Goal: Task Accomplishment & Management: Complete application form

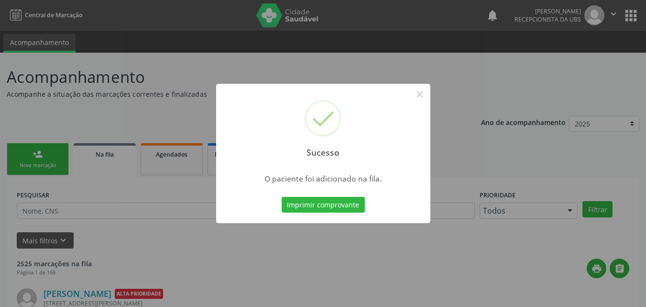
scroll to position [9, 0]
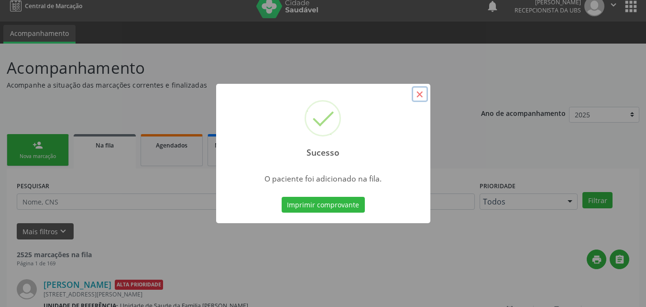
click at [420, 90] on button "×" at bounding box center [420, 94] width 16 height 16
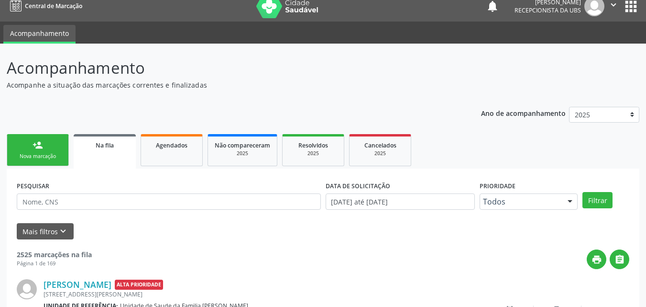
click at [28, 157] on div "Nova marcação" at bounding box center [38, 156] width 48 height 7
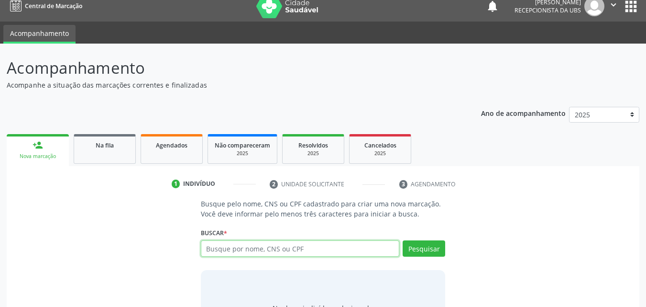
click at [282, 249] on input "text" at bounding box center [300, 248] width 199 height 16
type input "708705154250390"
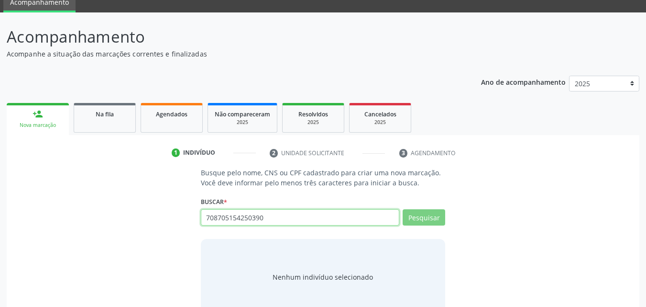
scroll to position [62, 0]
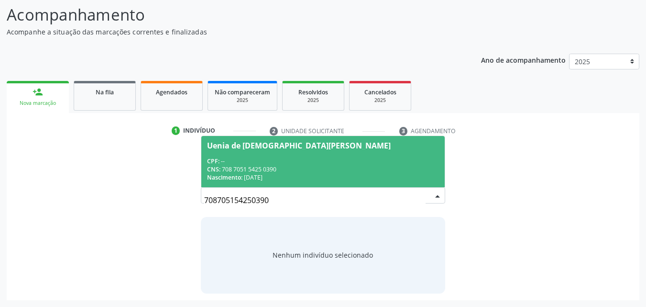
click at [271, 173] on div "Nascimento: 11[DATE]" at bounding box center [323, 177] width 232 height 8
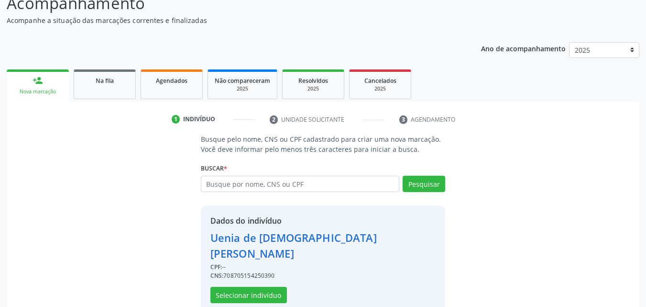
scroll to position [77, 0]
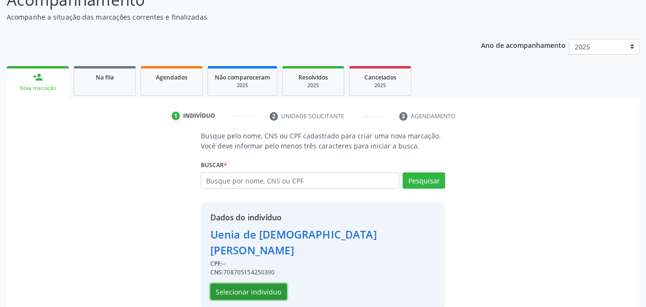
click at [251, 283] on button "Selecionar indivíduo" at bounding box center [248, 291] width 77 height 16
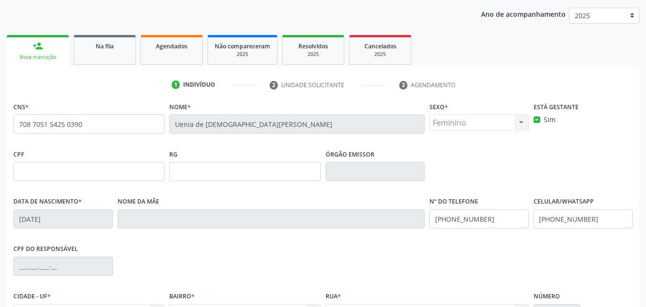
scroll to position [125, 0]
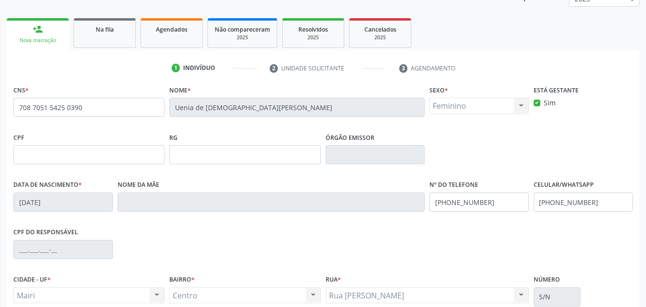
click at [544, 103] on label "Sim" at bounding box center [550, 103] width 12 height 10
click at [536, 103] on input "Sim" at bounding box center [537, 102] width 7 height 9
checkbox input "false"
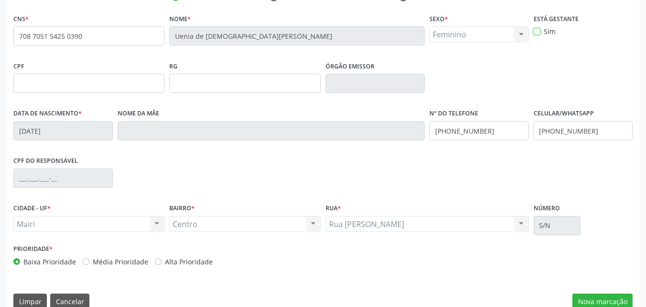
scroll to position [212, 0]
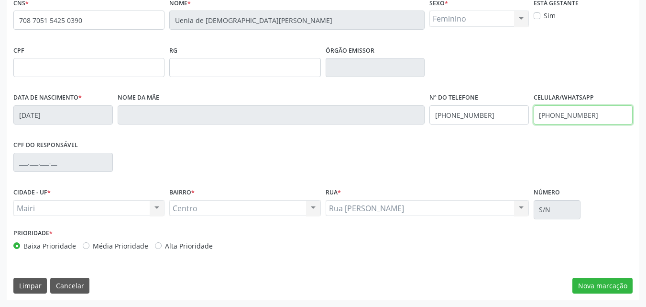
click at [599, 121] on input "[PHONE_NUMBER]" at bounding box center [583, 114] width 99 height 19
type input "[PHONE_NUMBER]"
click at [194, 250] on label "Alta Prioridade" at bounding box center [189, 246] width 48 height 10
click at [162, 249] on input "Alta Prioridade" at bounding box center [158, 245] width 7 height 9
radio input "true"
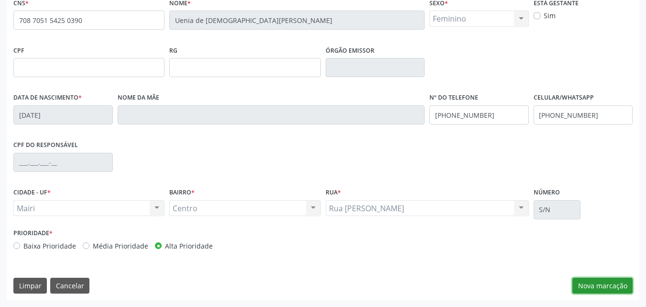
click at [587, 289] on button "Nova marcação" at bounding box center [602, 285] width 60 height 16
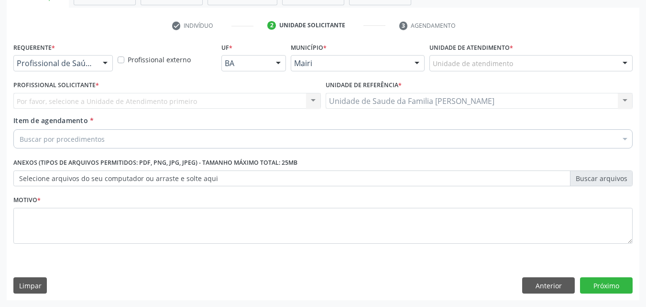
scroll to position [167, 0]
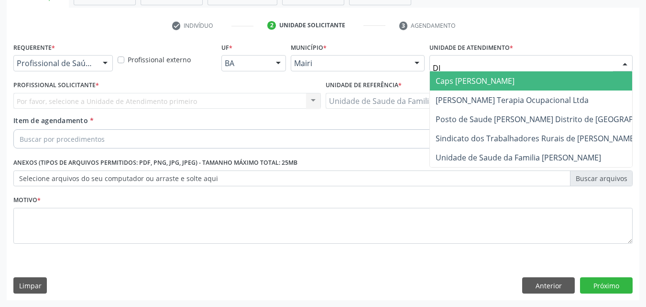
type input "DIL"
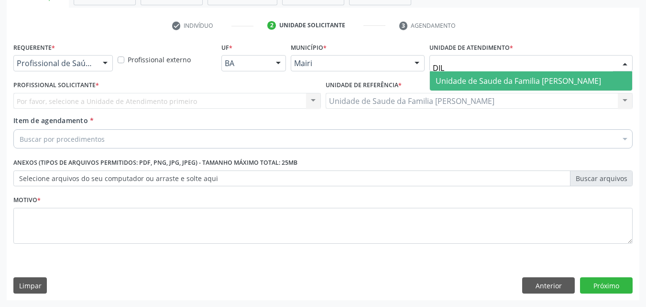
click at [474, 77] on span "Unidade de Saude da Familia [PERSON_NAME]" at bounding box center [518, 81] width 165 height 11
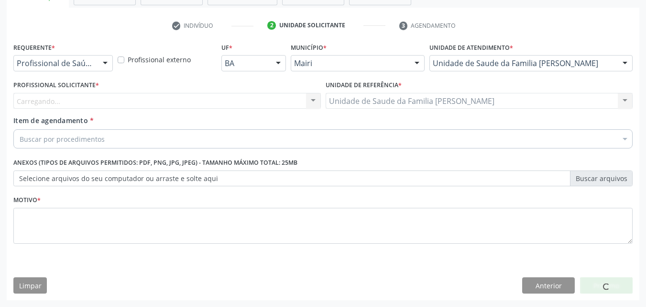
click at [41, 103] on div "Carregando... Nenhum resultado encontrado para: " " Não há nenhuma opção para s…" at bounding box center [166, 101] width 307 height 16
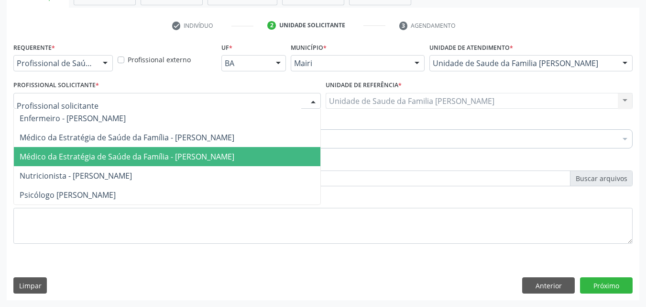
click at [117, 153] on span "Médico da Estratégia de Saúde da Família - [PERSON_NAME]" at bounding box center [127, 156] width 215 height 11
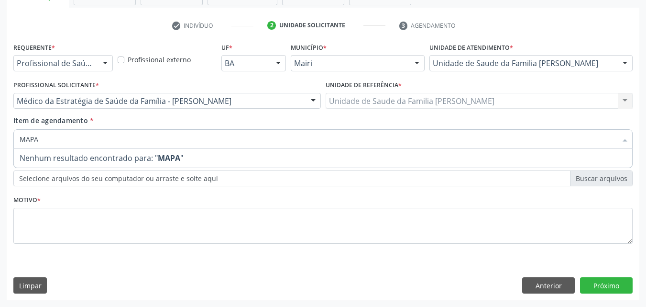
type input "MAP"
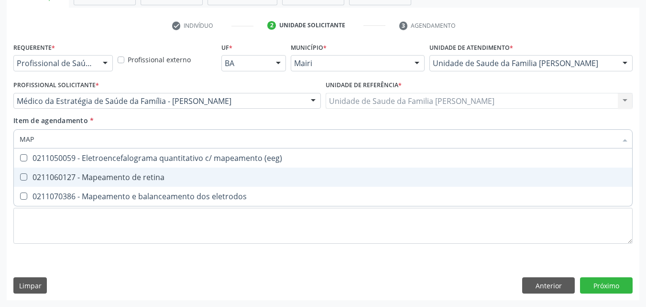
click at [137, 180] on div "0211060127 - Mapeamento de retina" at bounding box center [323, 177] width 607 height 8
checkbox retina "true"
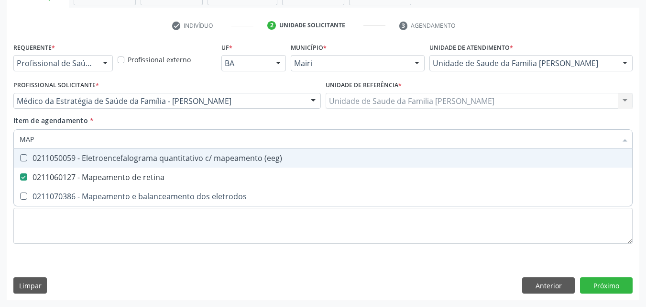
click at [199, 121] on div "Item de agendamento * MAP Desfazer seleção 0211050059 - Eletroencefalograma qua…" at bounding box center [322, 130] width 619 height 30
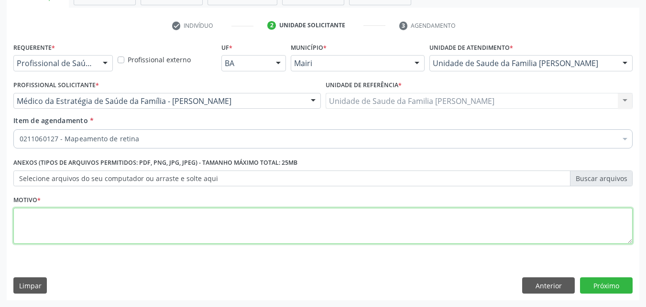
click at [66, 232] on textarea at bounding box center [322, 226] width 619 height 36
type textarea "URGENTE"
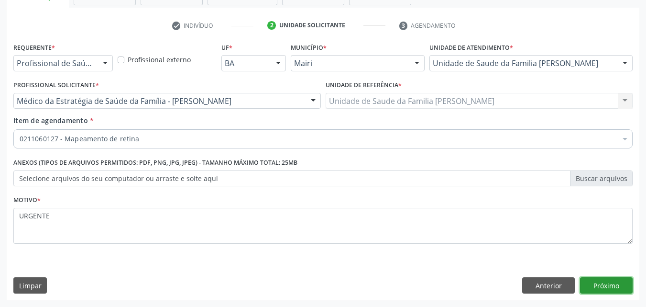
click at [607, 285] on button "Próximo" at bounding box center [606, 285] width 53 height 16
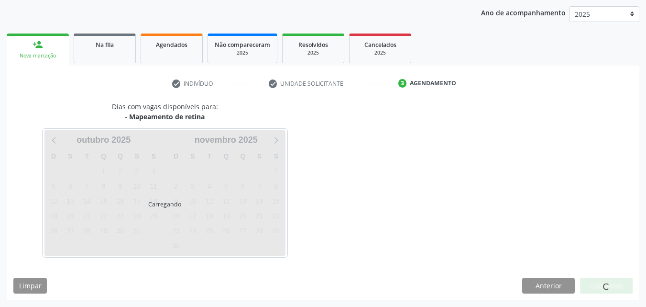
scroll to position [138, 0]
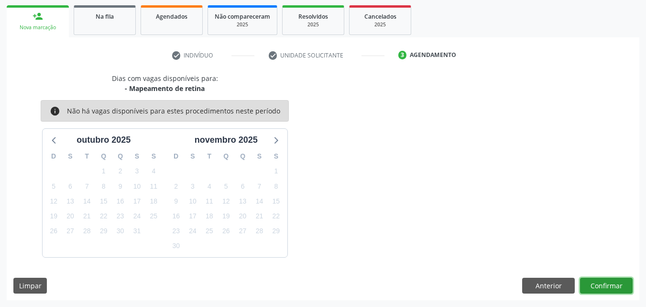
click at [607, 285] on button "Confirmar" at bounding box center [606, 285] width 53 height 16
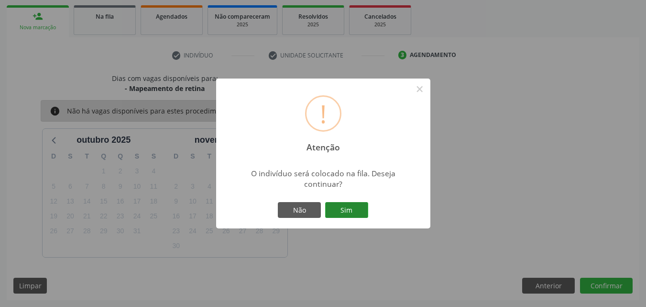
click at [340, 212] on button "Sim" at bounding box center [346, 210] width 43 height 16
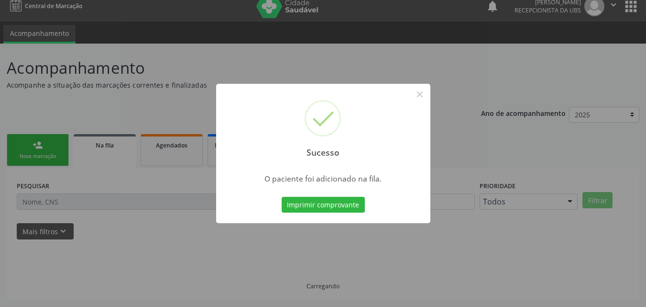
scroll to position [9, 0]
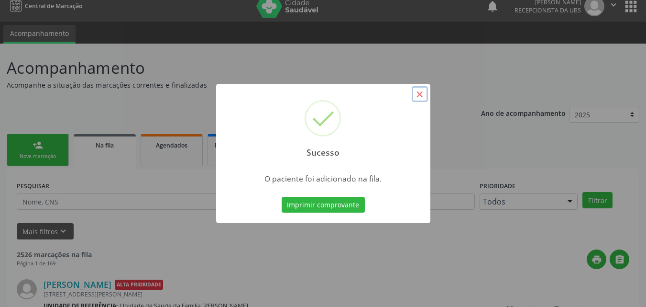
click at [426, 95] on button "×" at bounding box center [420, 94] width 16 height 16
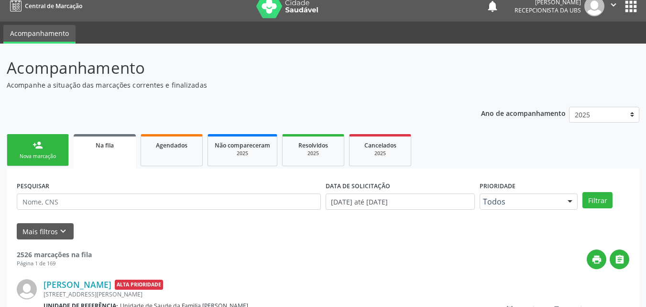
click at [35, 153] on div "Nova marcação" at bounding box center [38, 156] width 48 height 7
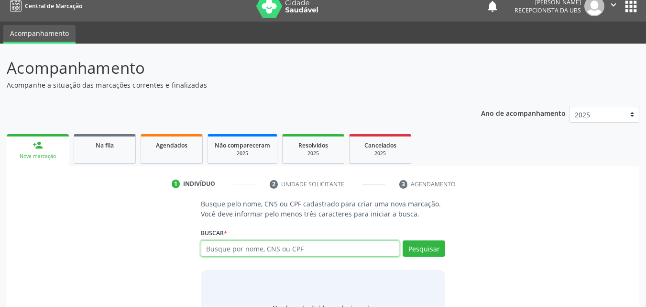
click at [233, 245] on input "text" at bounding box center [300, 248] width 199 height 16
type input "708705154250390"
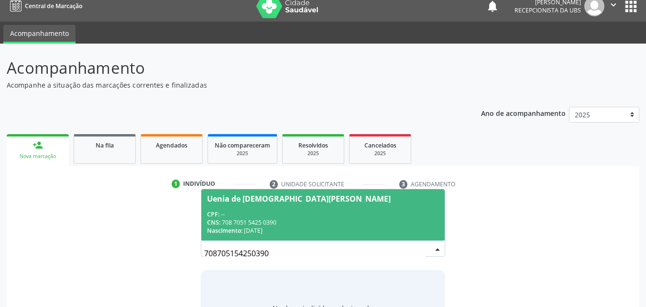
click at [254, 224] on div "CNS: 708 7051 5425 0390" at bounding box center [323, 222] width 232 height 8
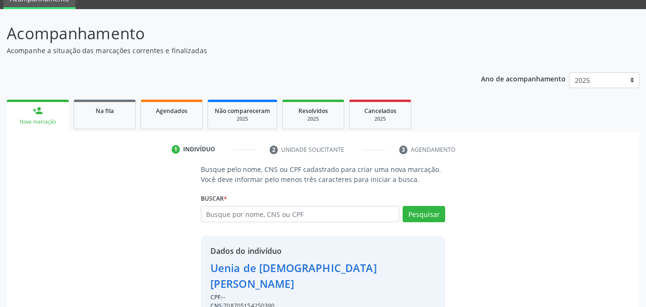
scroll to position [77, 0]
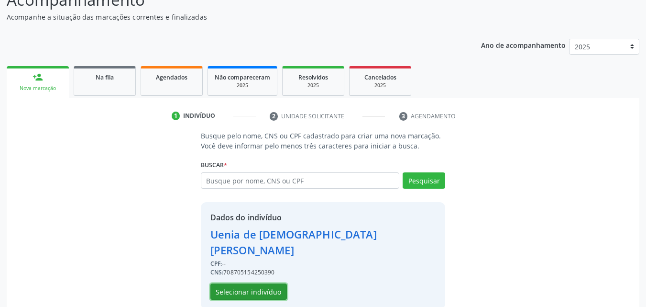
click at [267, 283] on button "Selecionar indivíduo" at bounding box center [248, 291] width 77 height 16
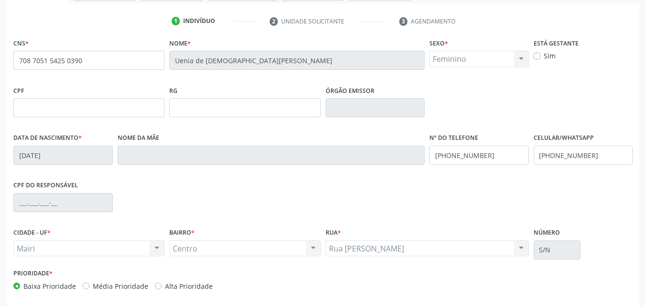
scroll to position [173, 0]
click at [610, 154] on input "[PHONE_NUMBER]" at bounding box center [583, 153] width 99 height 19
type input "[PHONE_NUMBER]"
click at [182, 280] on label "Alta Prioridade" at bounding box center [189, 285] width 48 height 10
click at [162, 280] on input "Alta Prioridade" at bounding box center [158, 284] width 7 height 9
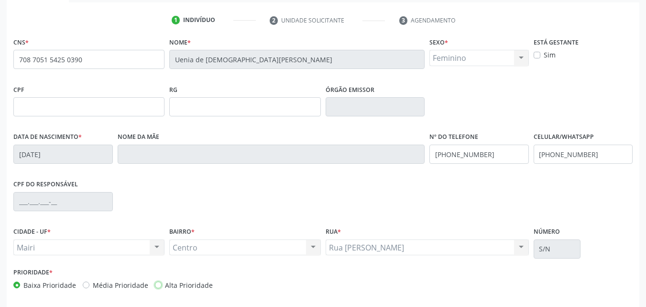
radio input "true"
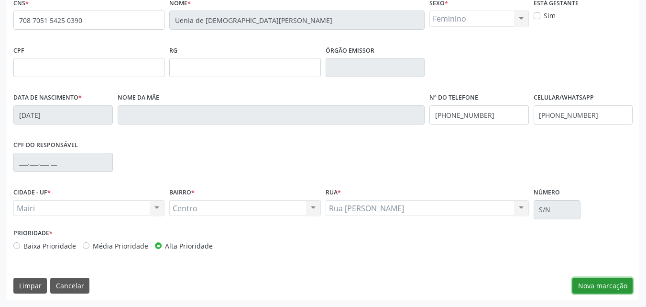
click at [605, 286] on button "Nova marcação" at bounding box center [602, 285] width 60 height 16
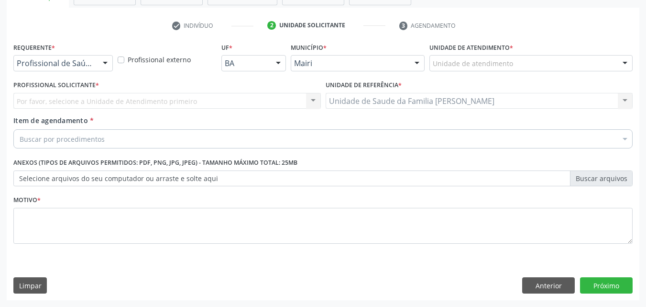
click at [504, 58] on div "Unidade de atendimento" at bounding box center [530, 63] width 203 height 16
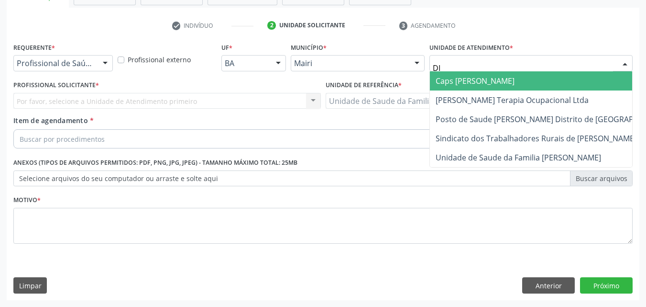
type input "DIL"
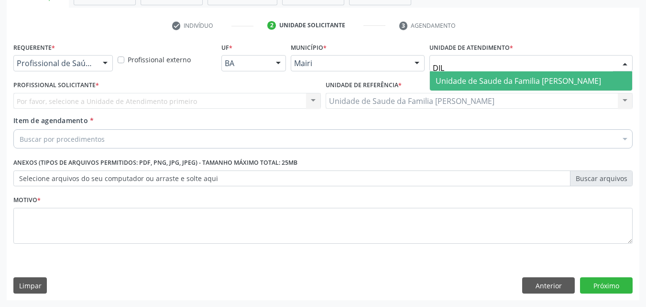
click at [512, 77] on span "Unidade de Saude da Familia [PERSON_NAME]" at bounding box center [518, 81] width 165 height 11
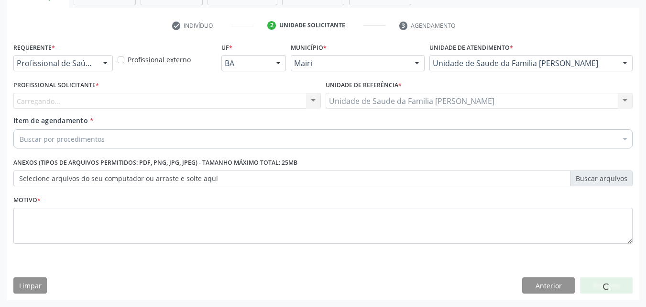
click at [43, 103] on div "Carregando... Nenhum resultado encontrado para: " " Não há nenhuma opção para s…" at bounding box center [166, 101] width 307 height 16
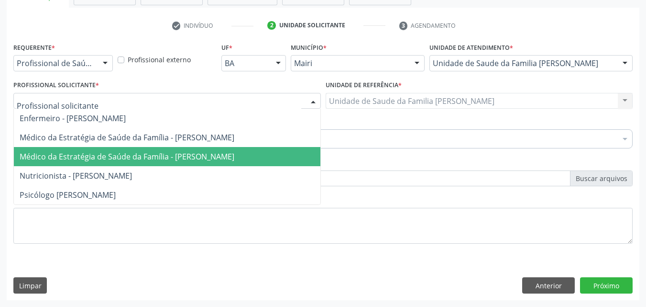
click at [58, 154] on span "Médico da Estratégia de Saúde da Família - [PERSON_NAME]" at bounding box center [127, 156] width 215 height 11
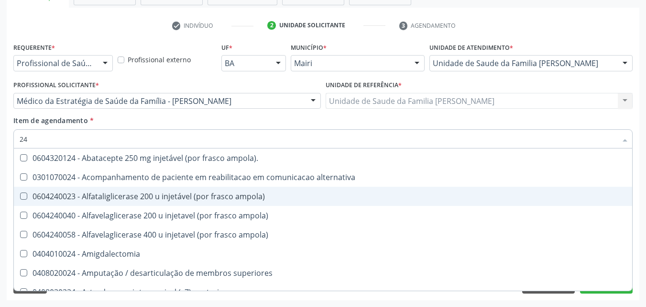
scroll to position [48, 0]
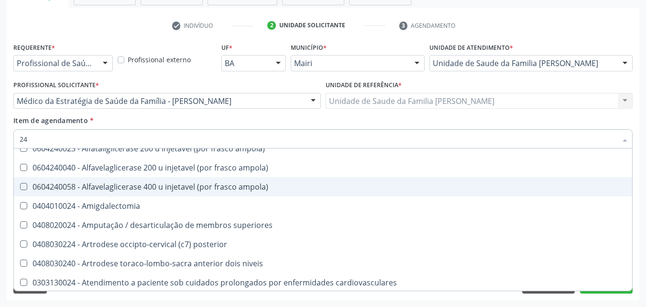
type input "24 H"
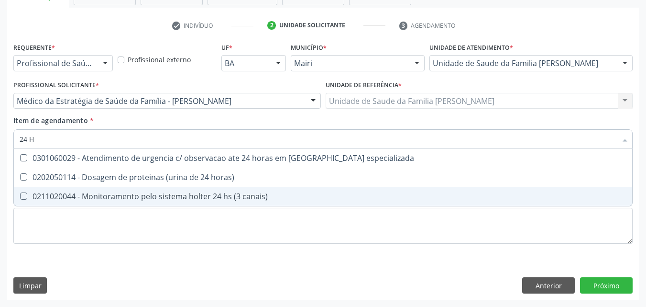
click at [131, 193] on div "0211020044 - Monitoramento pelo sistema holter 24 hs (3 canais)" at bounding box center [323, 196] width 607 height 8
checkbox canais\) "true"
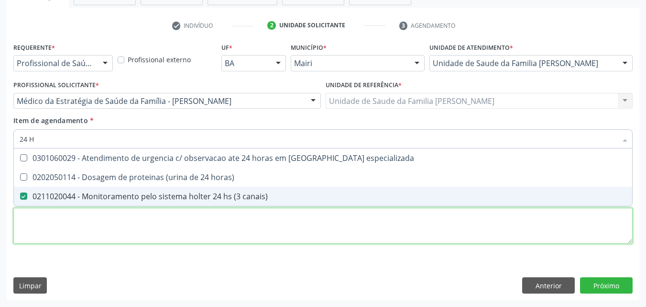
click at [111, 223] on div "Requerente * Profissional de Saúde Profissional de Saúde Paciente Nenhum result…" at bounding box center [322, 148] width 619 height 217
checkbox horas\) "true"
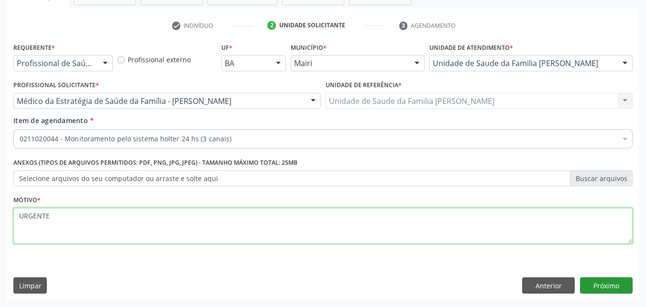
type textarea "URGENTE"
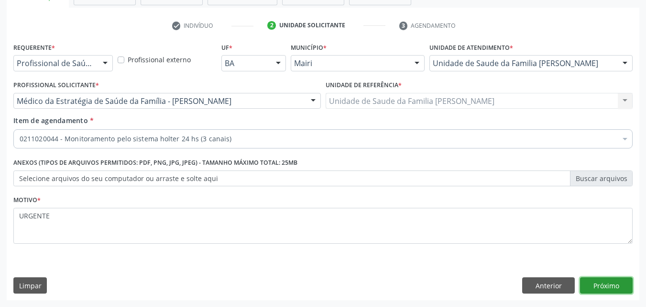
click at [607, 292] on button "Próximo" at bounding box center [606, 285] width 53 height 16
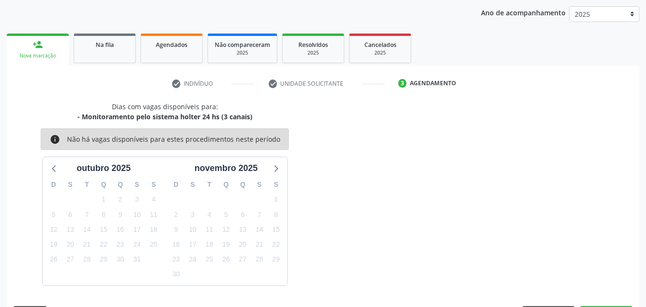
scroll to position [138, 0]
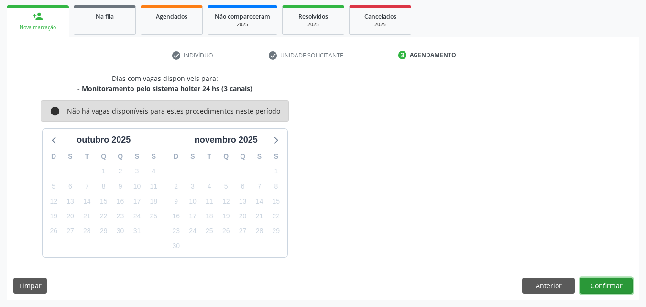
click at [608, 279] on button "Confirmar" at bounding box center [606, 285] width 53 height 16
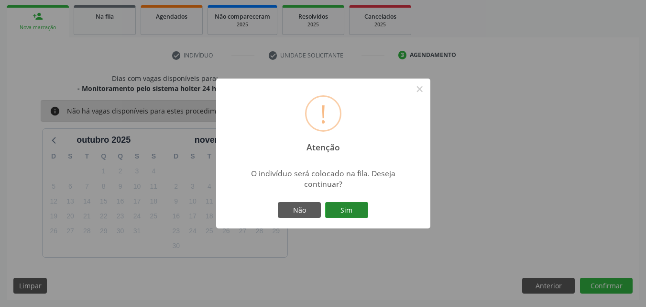
click at [329, 206] on button "Sim" at bounding box center [346, 210] width 43 height 16
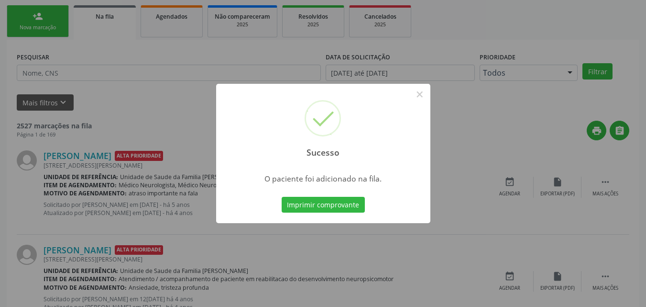
scroll to position [9, 0]
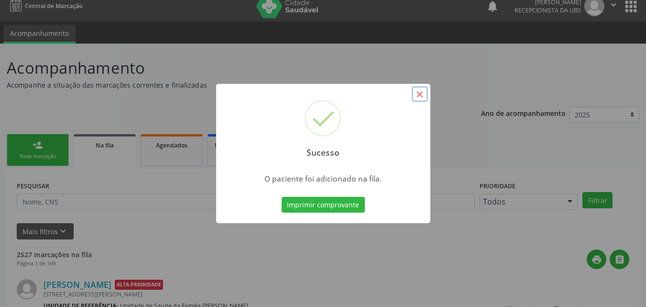
click at [421, 97] on button "×" at bounding box center [420, 94] width 16 height 16
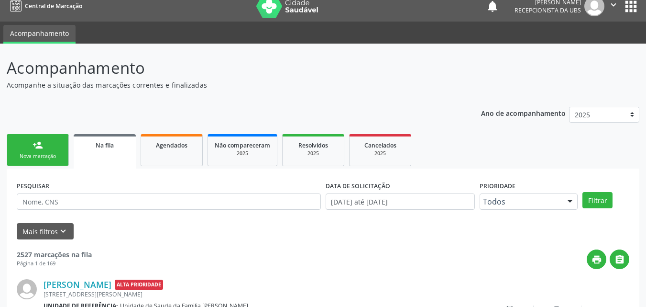
click at [51, 144] on link "person_add Nova marcação" at bounding box center [38, 150] width 62 height 32
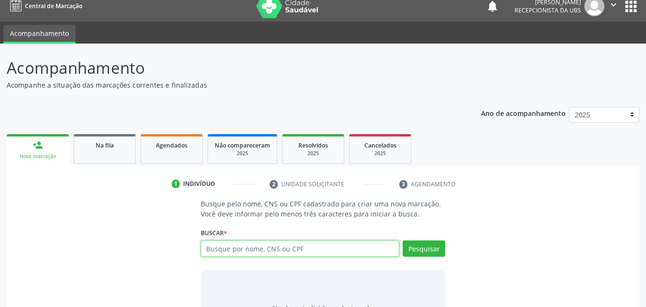
click at [286, 254] on input "text" at bounding box center [300, 248] width 199 height 16
paste input "700004121364001"
type input "700004121364001"
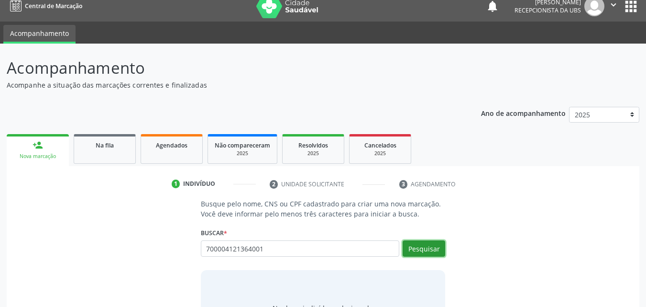
click at [421, 243] on button "Pesquisar" at bounding box center [424, 248] width 43 height 16
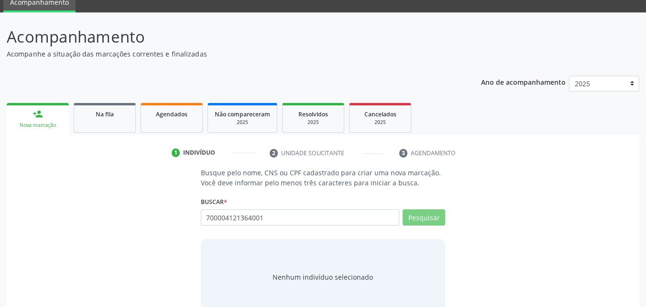
scroll to position [57, 0]
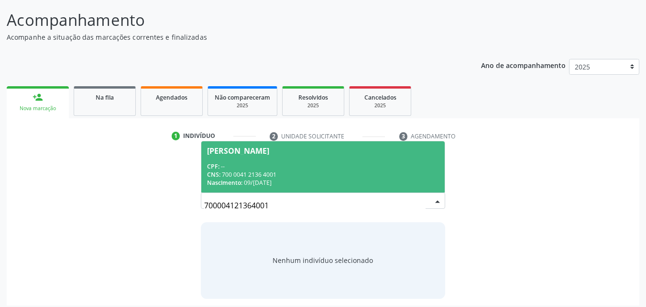
click at [275, 172] on div "CNS: 700 0041 2136 4001" at bounding box center [323, 174] width 232 height 8
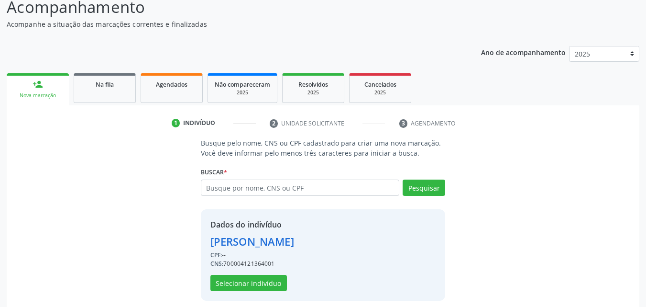
scroll to position [77, 0]
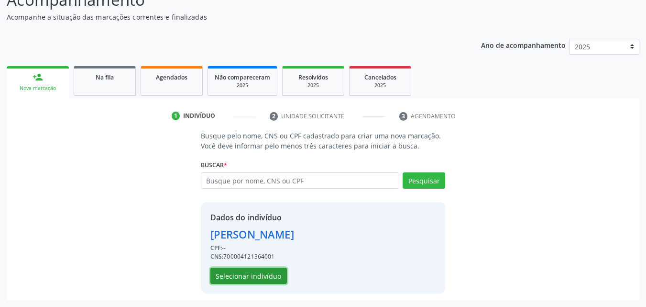
click at [254, 274] on button "Selecionar indivíduo" at bounding box center [248, 275] width 77 height 16
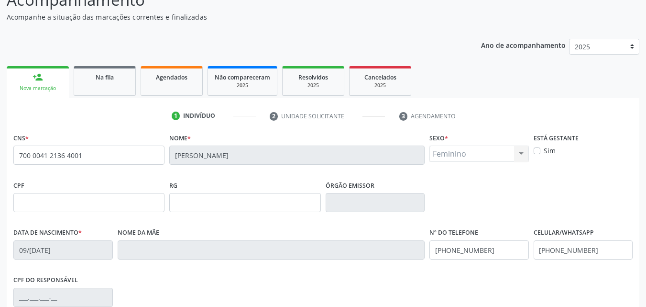
scroll to position [125, 0]
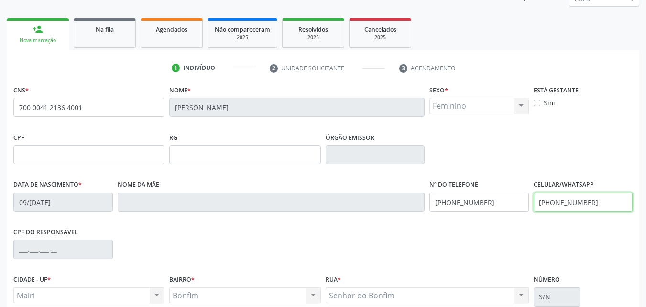
click at [603, 203] on input "[PHONE_NUMBER]" at bounding box center [583, 201] width 99 height 19
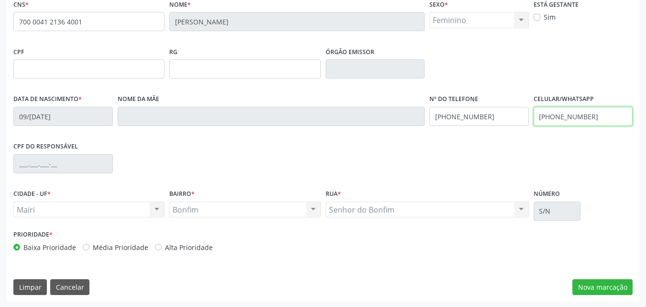
scroll to position [212, 0]
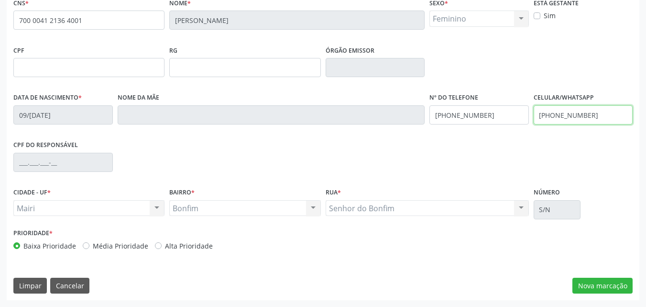
type input "[PHONE_NUMBER]"
click at [274, 210] on div "[PERSON_NAME] resultado encontrado para: " " Não há nenhuma opção para ser exib…" at bounding box center [244, 208] width 151 height 16
click at [192, 246] on label "Alta Prioridade" at bounding box center [189, 246] width 48 height 10
click at [162, 246] on input "Alta Prioridade" at bounding box center [158, 245] width 7 height 9
radio input "true"
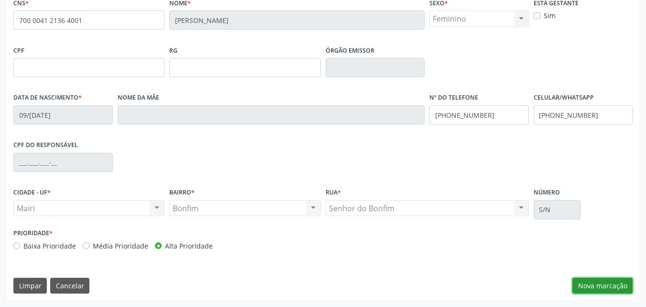
click at [604, 285] on button "Nova marcação" at bounding box center [602, 285] width 60 height 16
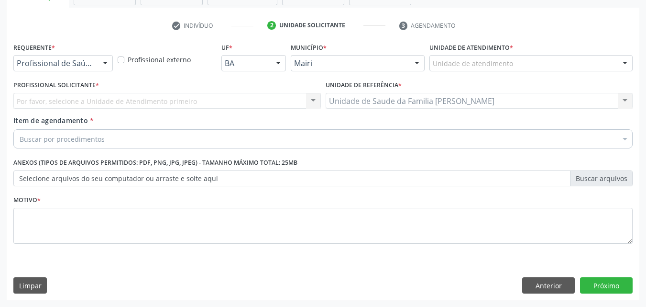
scroll to position [167, 0]
click at [472, 55] on div "Unidade de atendimento" at bounding box center [530, 63] width 203 height 16
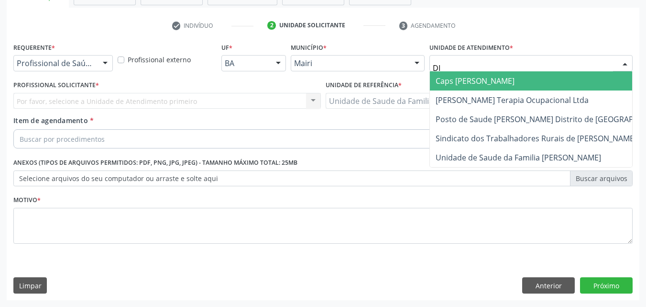
type input "DIL"
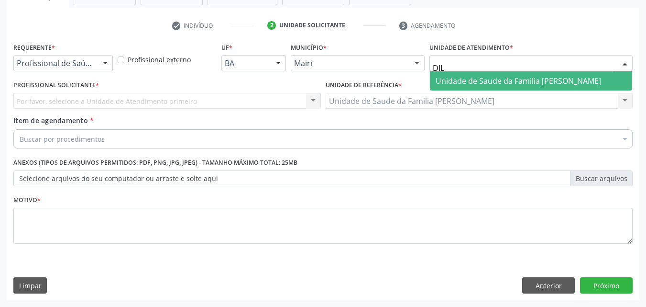
click at [472, 79] on span "Unidade de Saude da Familia [PERSON_NAME]" at bounding box center [518, 81] width 165 height 11
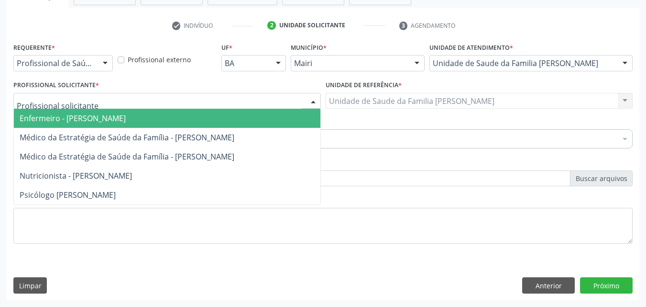
click at [114, 102] on div at bounding box center [166, 101] width 307 height 16
click at [110, 114] on span "Enfermeiro - [PERSON_NAME]" at bounding box center [73, 118] width 106 height 11
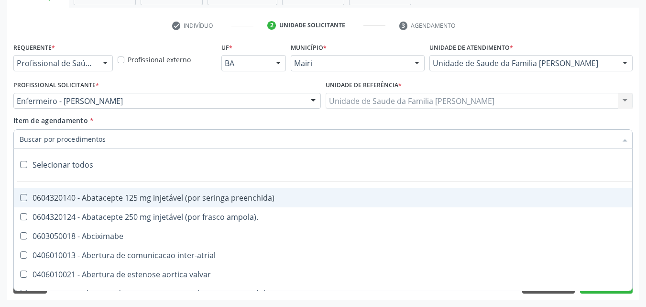
click at [84, 143] on input "Item de agendamento *" at bounding box center [318, 138] width 597 height 19
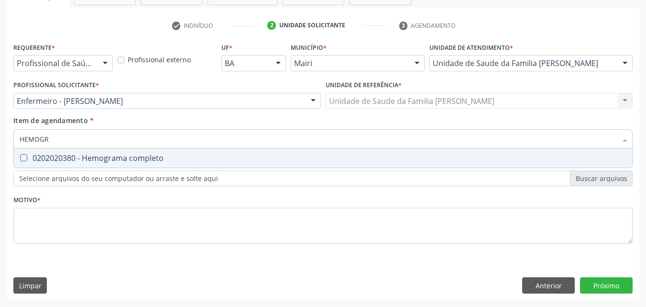
type input "HEMOGRA"
click at [108, 152] on span "0202020380 - Hemograma completo" at bounding box center [323, 157] width 618 height 19
checkbox completo "true"
type input "HEMO"
checkbox completo "false"
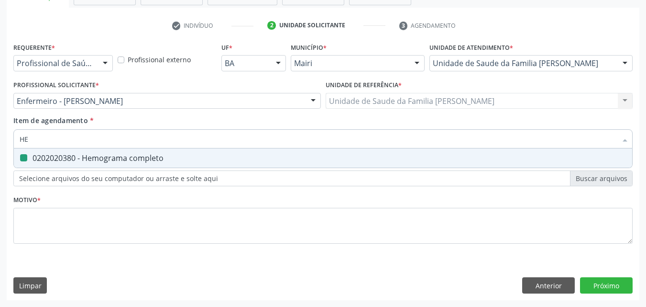
type input "H"
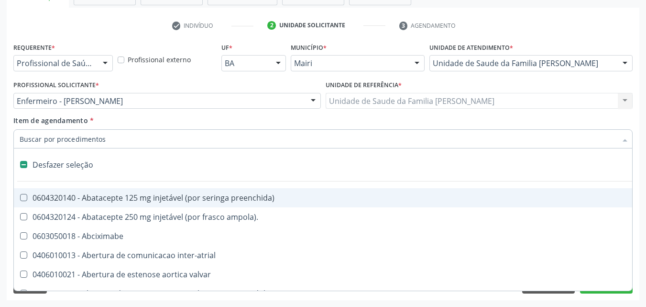
type input "G"
checkbox adolescente\) "true"
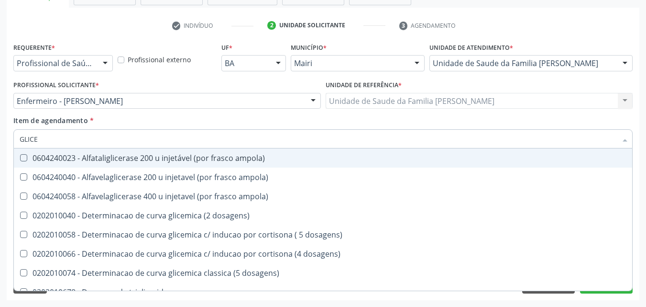
type input "GLICEM"
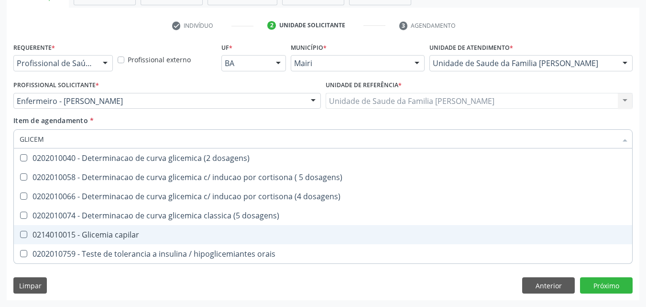
click at [131, 230] on div "0214010015 - Glicemia capilar" at bounding box center [323, 234] width 607 height 8
checkbox capilar "true"
type input "GLICE"
checkbox capilar "false"
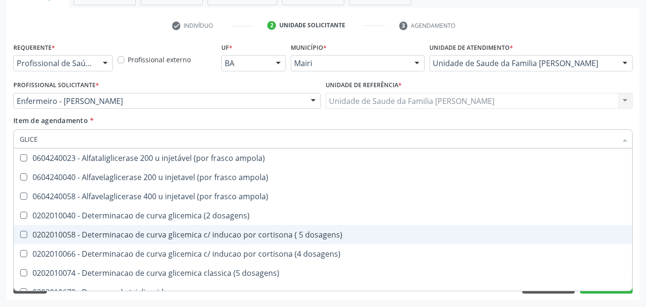
type input "GLIC"
checkbox capilar "false"
type input "G"
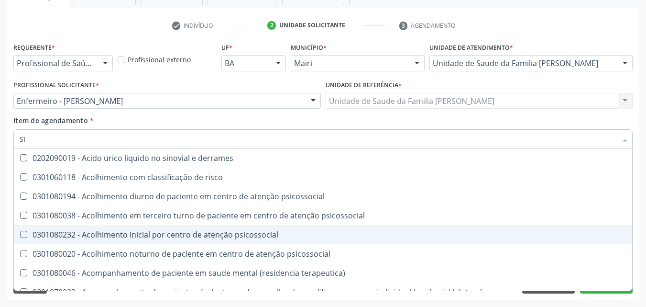
type input "S"
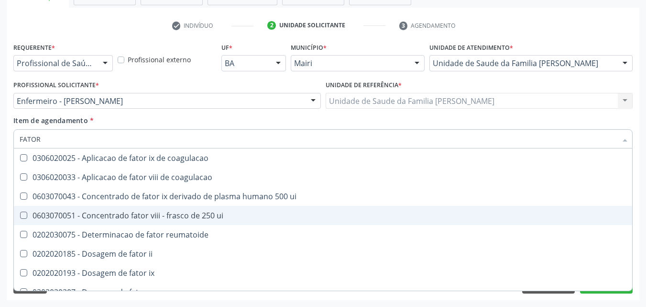
type input "FATOR"
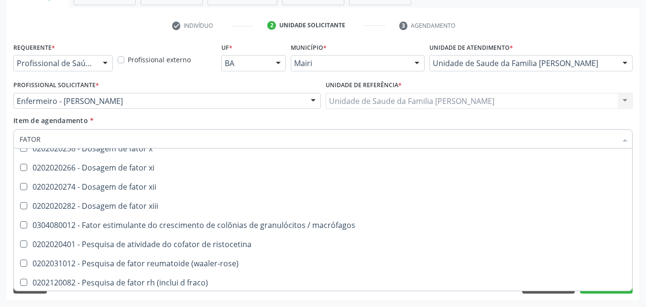
scroll to position [260, 0]
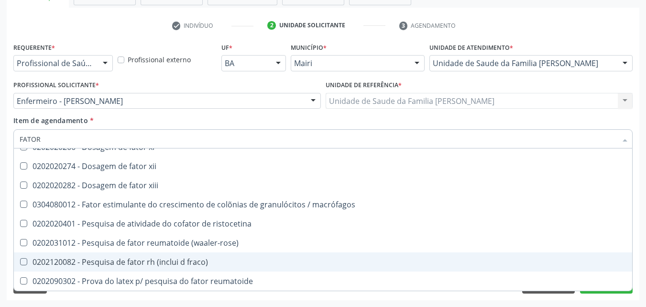
click at [202, 261] on div "0202120082 - Pesquisa de fator rh (inclui d fraco)" at bounding box center [323, 262] width 607 height 8
checkbox fraco\) "true"
type input "F"
checkbox fraco\) "false"
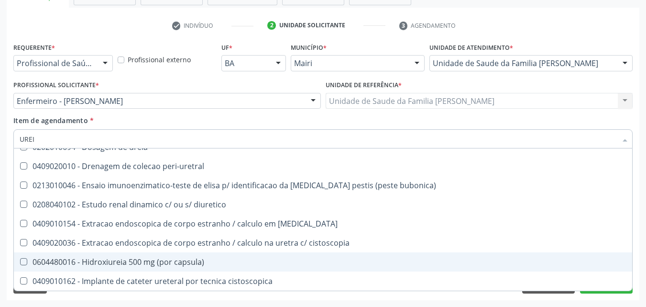
scroll to position [0, 0]
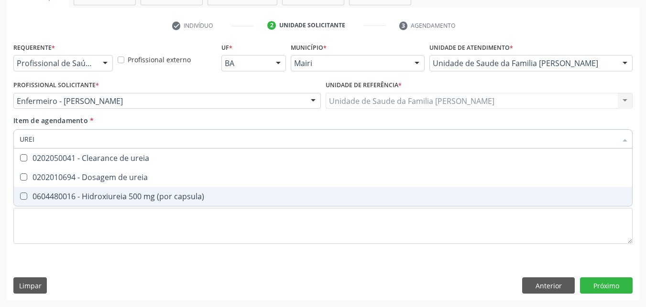
type input "UREIA"
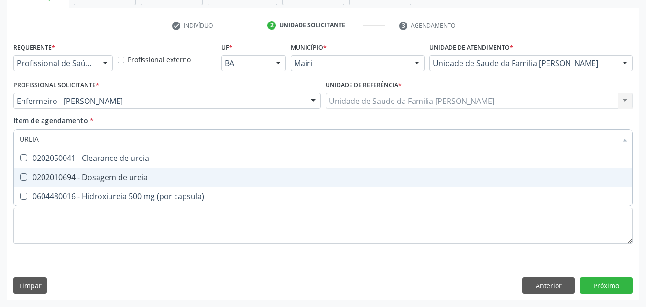
click at [155, 182] on span "0202010694 - Dosagem de ureia" at bounding box center [323, 176] width 618 height 19
checkbox ureia "true"
type input "U"
checkbox ureia "false"
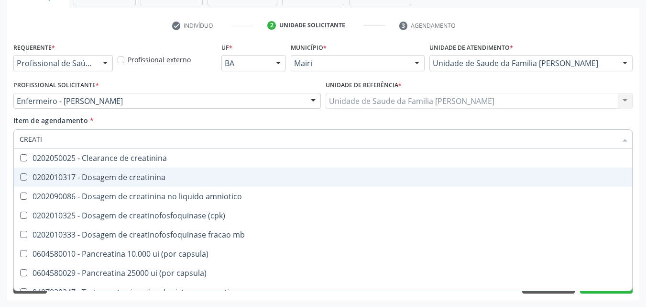
type input "CREATIN"
click at [155, 181] on div "0202010317 - Dosagem de creatinina" at bounding box center [323, 177] width 607 height 8
checkbox creatinina "true"
type input "C"
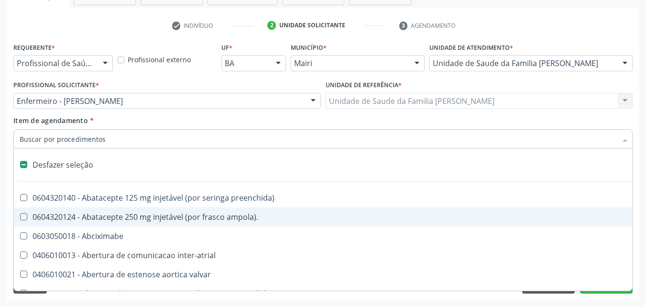
checkbox ampola\)\ "false"
checkbox Abciximabe "false"
checkbox valvar "false"
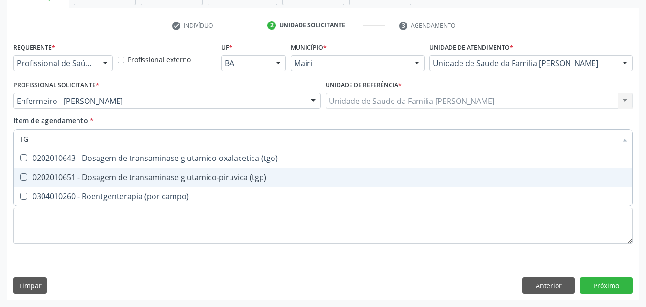
type input "TGO"
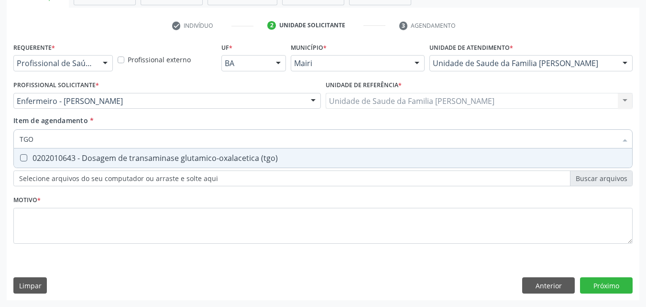
click at [148, 161] on div "0202010643 - Dosagem de transaminase glutamico-oxalacetica (tgo)" at bounding box center [323, 158] width 607 height 8
checkbox \(tgo\) "true"
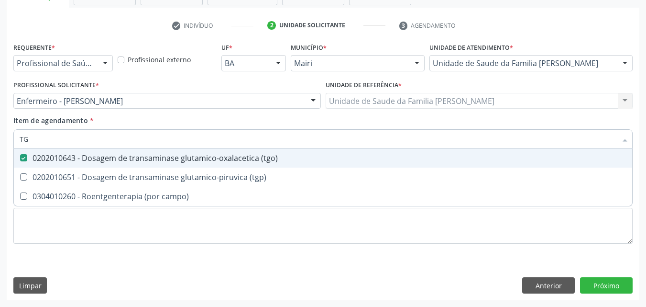
type input "TGP"
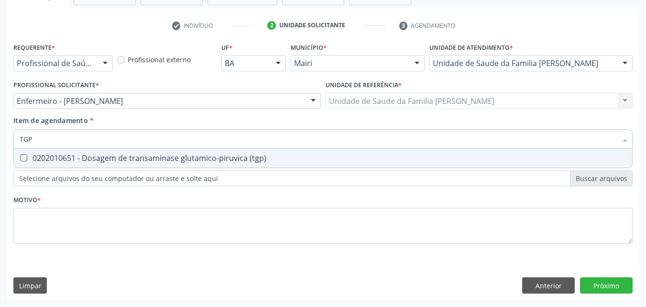
click at [148, 161] on div "0202010651 - Dosagem de transaminase glutamico-piruvica (tgp)" at bounding box center [323, 158] width 607 height 8
checkbox \(tgp\) "true"
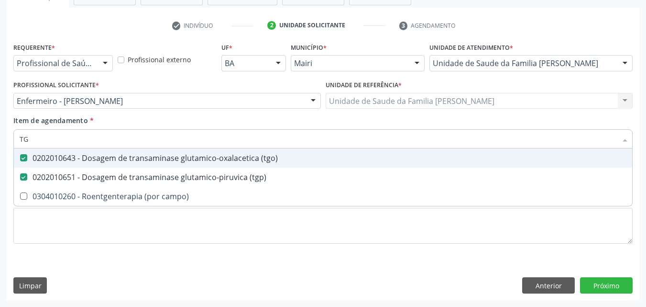
type input "T"
checkbox \(tgo\) "false"
checkbox \(tgp\) "false"
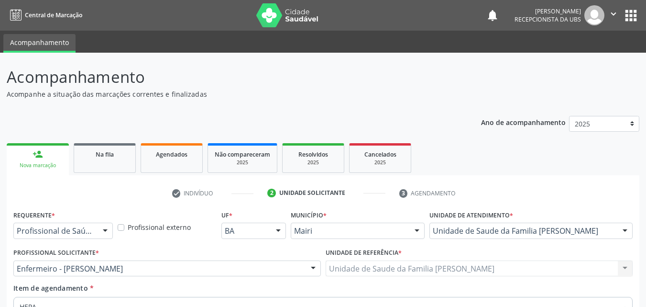
scroll to position [167, 0]
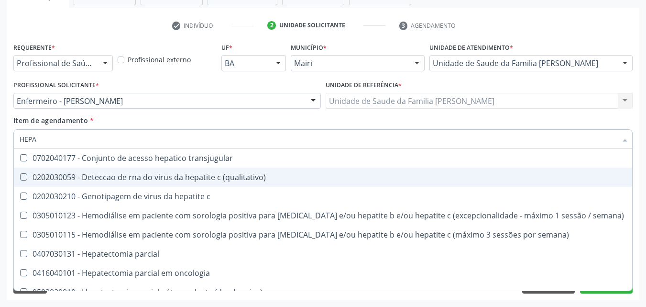
type input "HEPAT"
click at [224, 179] on div "0202030059 - Deteccao de rna do virus da hepatite c (qualitativo)" at bounding box center [323, 177] width 607 height 8
checkbox \(qualitativo\) "true"
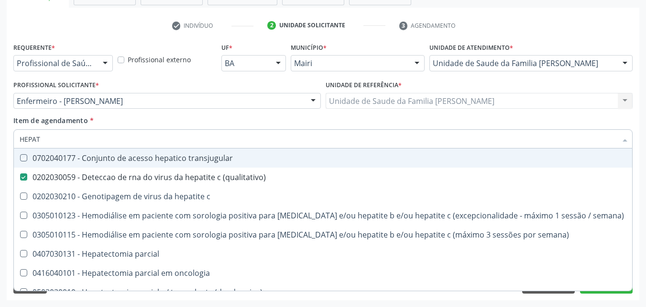
type input "HEPATITE"
checkbox transjugular "true"
checkbox \(qualitativo\) "false"
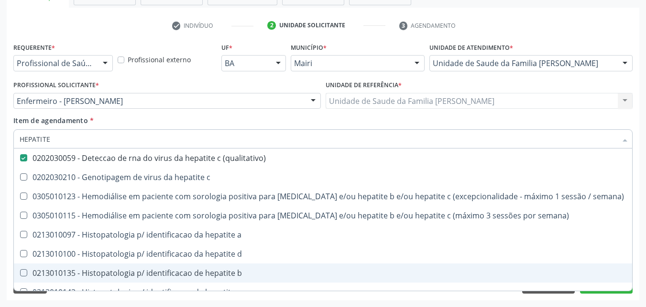
click at [233, 270] on div "0213010135 - Histopatologia p/ identificacao de hepatite b" at bounding box center [323, 273] width 607 height 8
checkbox b "true"
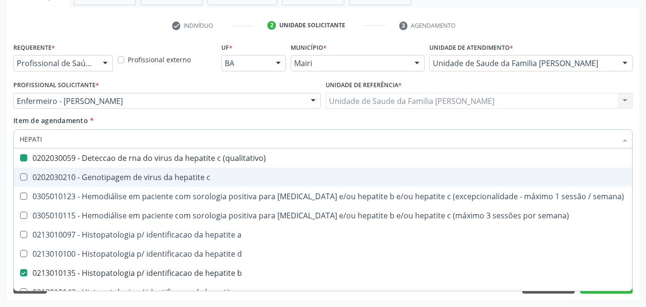
type input "HEPAT"
checkbox \(qualitativo\) "false"
checkbox c "true"
checkbox b "false"
checkbox c "false"
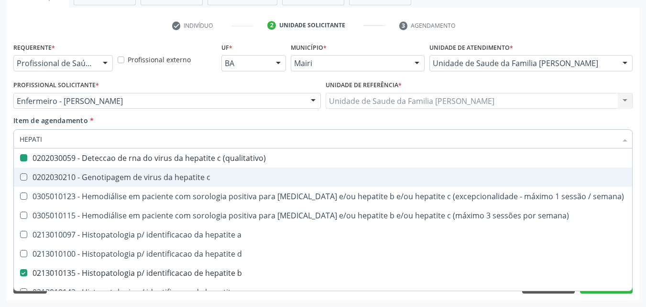
checkbox frasco\) "true"
type input "HEP"
checkbox c "false"
checkbox semana\) "true"
checkbox frasco\) "false"
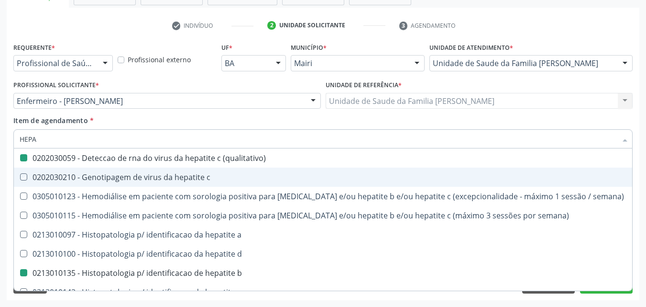
checkbox b "true"
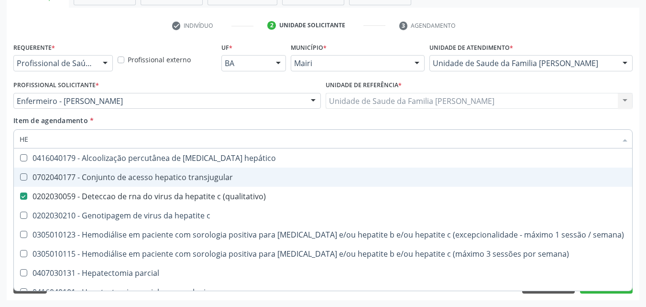
type input "H"
checkbox \(qualitativo\) "false"
checkbox b "false"
checkbox \(anti-hdv\) "false"
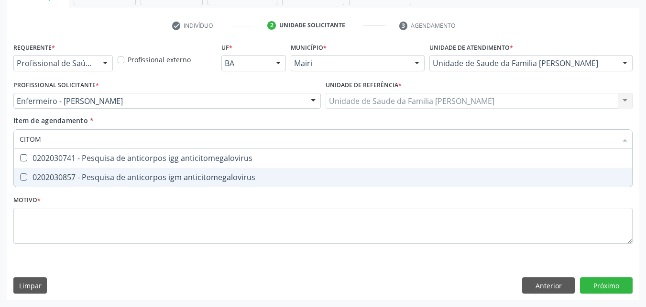
type input "CITOME"
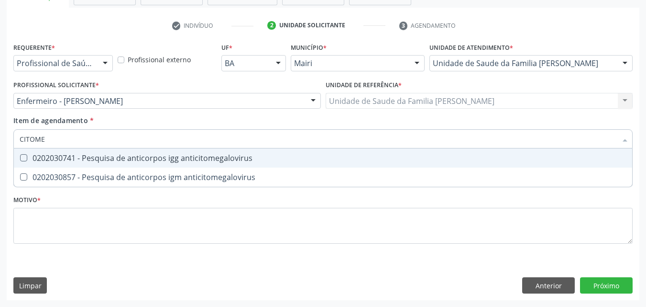
click at [159, 158] on div "0202030741 - Pesquisa de anticorpos igg anticitomegalovirus" at bounding box center [323, 158] width 607 height 8
checkbox anticitomegalovirus "true"
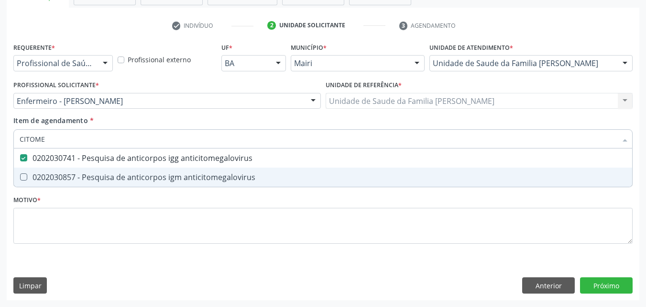
click at [146, 175] on div "0202030857 - Pesquisa de anticorpos igm anticitomegalovirus" at bounding box center [323, 177] width 607 height 8
checkbox anticitomegalovirus "true"
type input "CIT"
checkbox anticitomegalovirus "false"
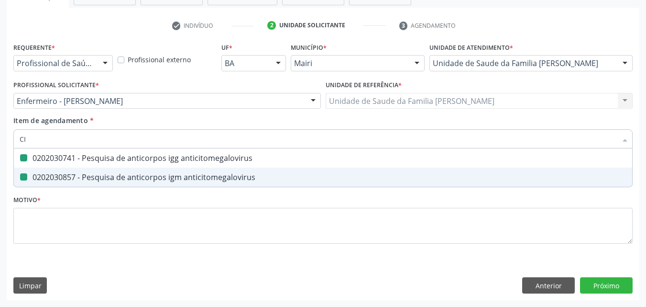
type input "C"
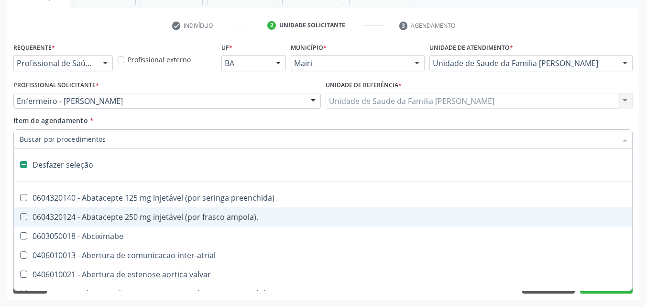
type input "H"
checkbox regional "true"
checkbox aortico "true"
checkbox laringofissura "true"
checkbox denteada "true"
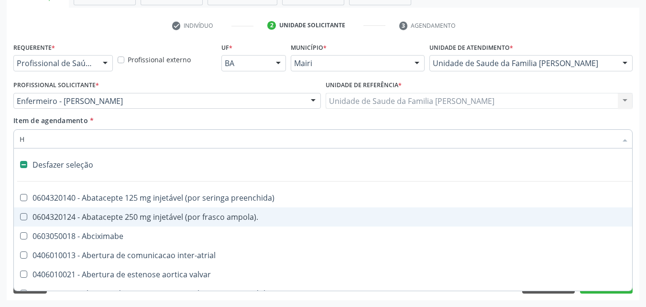
checkbox sistemicas "true"
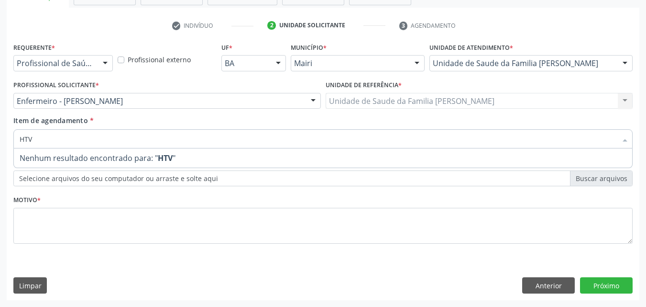
type input "HT"
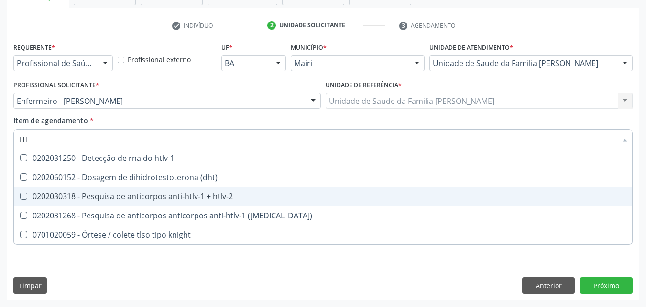
click at [164, 193] on div "0202030318 - Pesquisa de anticorpos anti-htlv-1 + htlv-2" at bounding box center [323, 196] width 607 height 8
checkbox htlv-2 "true"
type input "H"
checkbox htlv-2 "false"
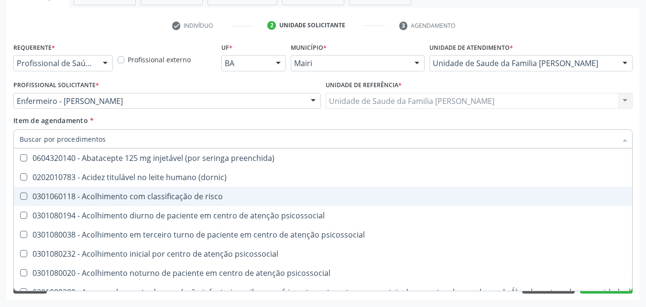
checkbox \(qualitativo\) "false"
checkbox rt-pcr "false"
checkbox canina\) "false"
checkbox humana\) "false"
checkbox b "false"
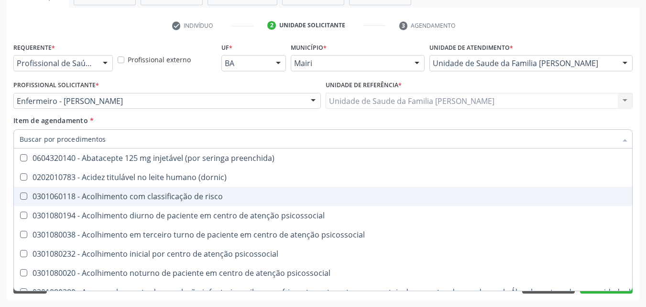
checkbox htlv-2 "false"
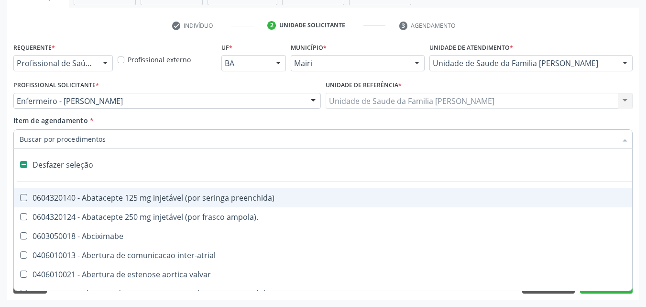
type input "T"
checkbox adolescente\) "true"
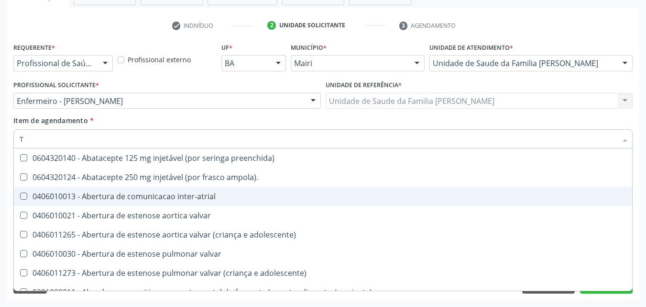
type input "TO"
checkbox quantitativa\) "true"
checkbox esforco "true"
checkbox ui "true"
checkbox \(qualitativo\) "false"
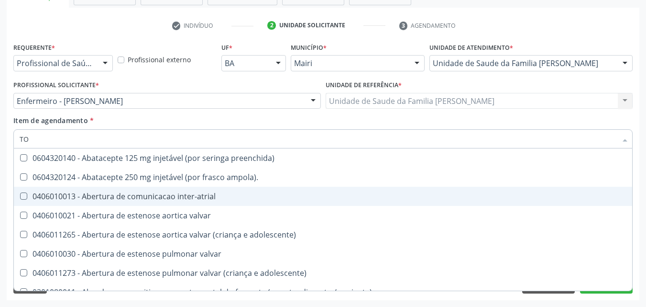
checkbox rt-pcr "false"
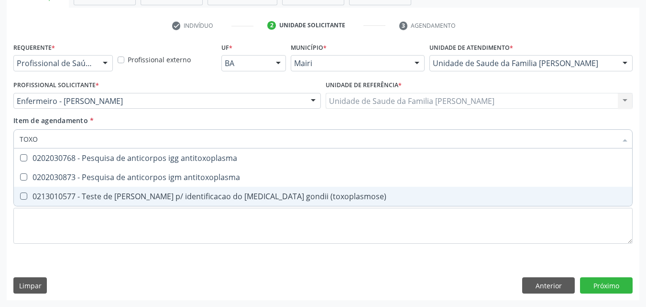
type input "TOXOP"
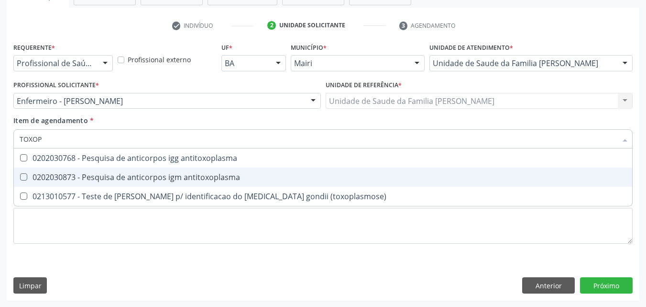
click at [174, 174] on div "0202030873 - Pesquisa de anticorpos igm antitoxoplasma" at bounding box center [323, 177] width 607 height 8
checkbox antitoxoplasma "true"
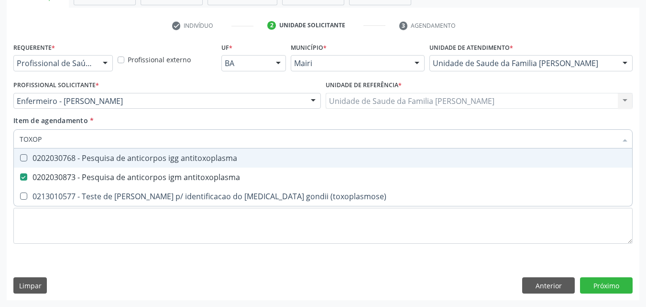
click at [177, 160] on div "0202030768 - Pesquisa de anticorpos igg antitoxoplasma" at bounding box center [323, 158] width 607 height 8
checkbox antitoxoplasma "true"
type input "T"
checkbox antitoxoplasma "false"
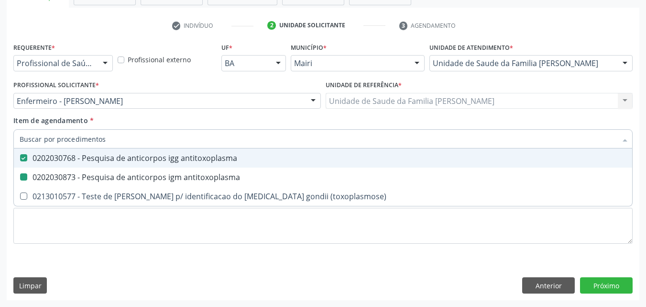
checkbox \(toxoplasmose\) "false"
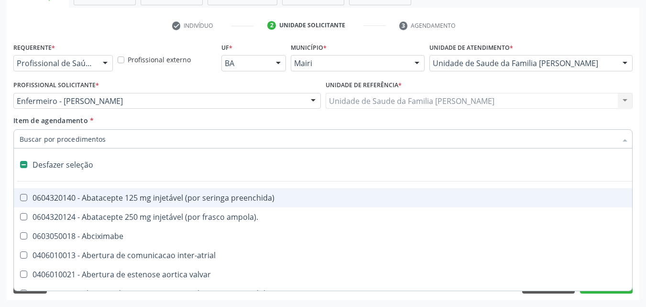
type input "T"
checkbox adolescente\) "true"
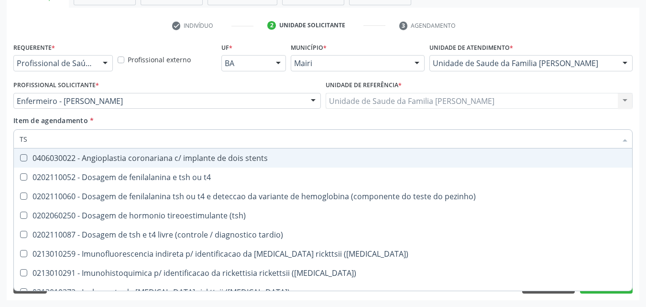
type input "TSH"
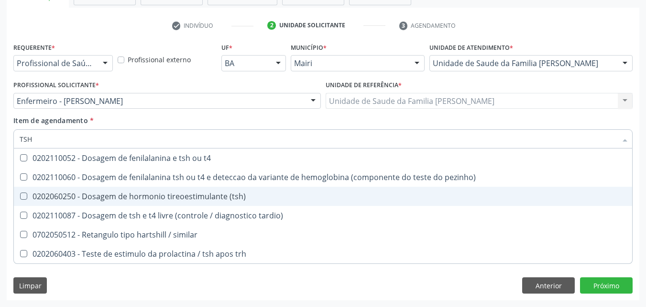
click at [177, 199] on div "0202060250 - Dosagem de hormonio tireoestimulante (tsh)" at bounding box center [323, 196] width 607 height 8
checkbox \(tsh\) "true"
type input "TS"
checkbox \(tsh\) "false"
checkbox tardio\) "true"
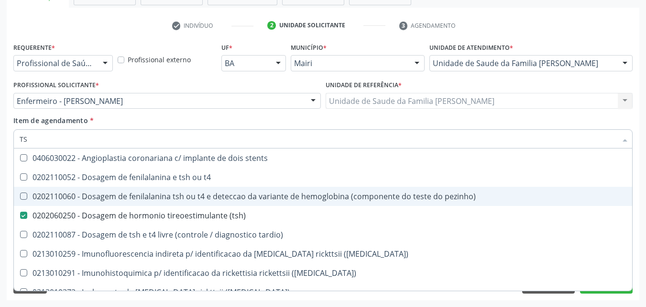
type input "T"
checkbox \(tsh\) "false"
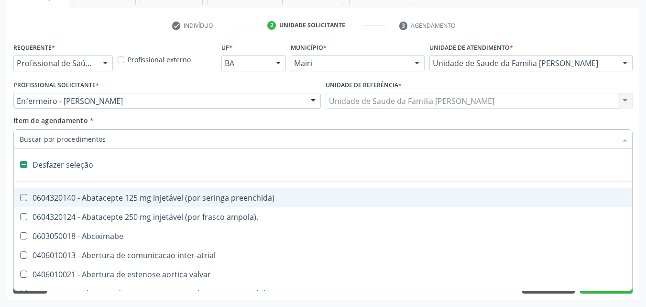
type input "T"
checkbox adolescente\) "true"
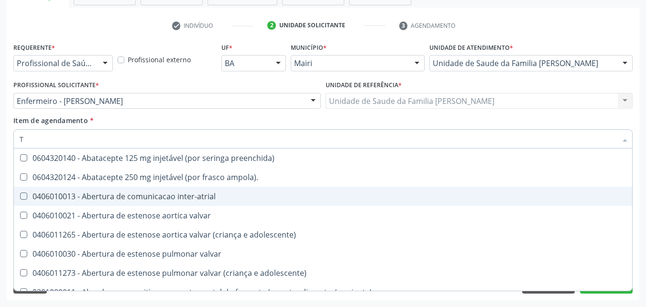
type input "T3"
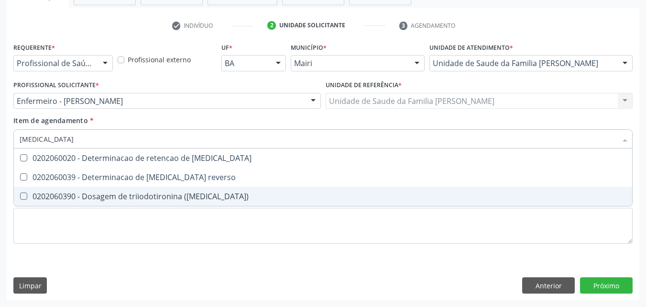
click at [174, 192] on div "0202060390 - Dosagem de triiodotironina ([MEDICAL_DATA])" at bounding box center [323, 196] width 607 height 8
checkbox \(t3\) "true"
type input "T"
checkbox \(t3\) "false"
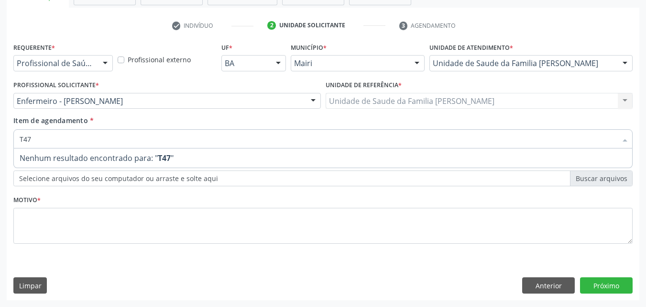
type input "T4"
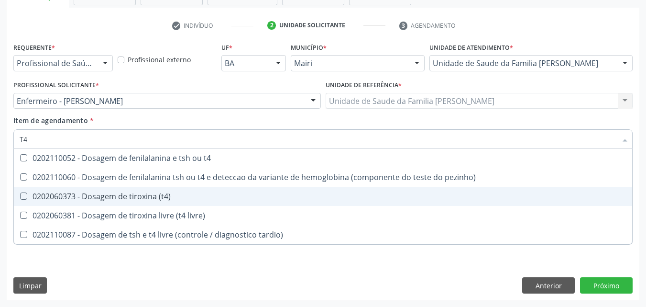
click at [186, 195] on div "0202060373 - Dosagem de tiroxina (t4)" at bounding box center [323, 196] width 607 height 8
checkbox \(t4\) "true"
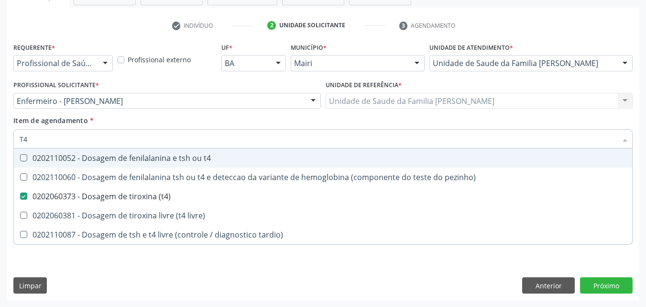
click at [201, 114] on div "Profissional Solicitante * Enfermeiro - Noemi Barbosa Rodrigues Enfermeiro - No…" at bounding box center [167, 96] width 312 height 37
checkbox pezinho\) "true"
checkbox livre\) "true"
checkbox tardio\) "true"
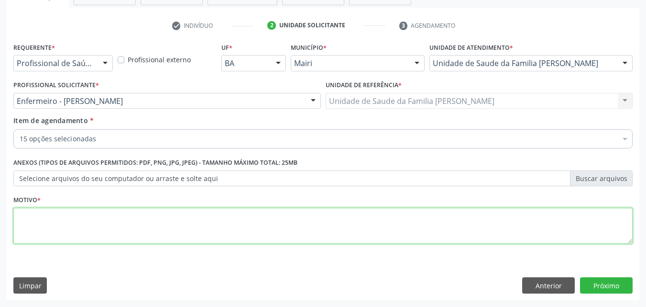
click at [31, 230] on textarea at bounding box center [322, 226] width 619 height 36
type textarea "PRÉ-NATAL"
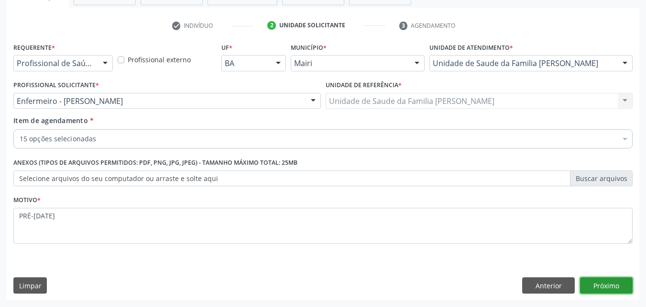
click at [593, 288] on button "Próximo" at bounding box center [606, 285] width 53 height 16
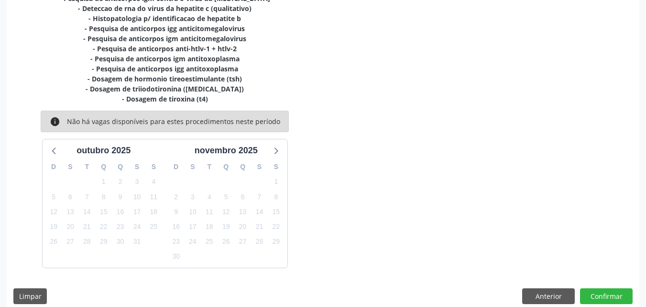
scroll to position [278, 0]
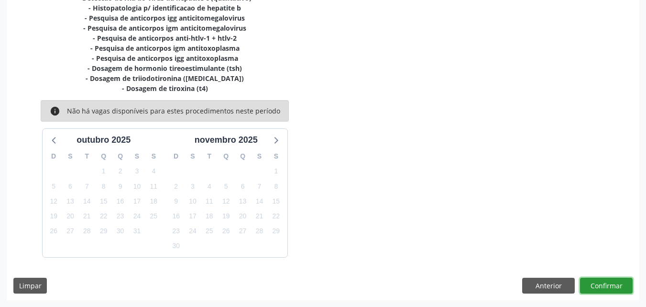
click at [593, 288] on button "Confirmar" at bounding box center [606, 285] width 53 height 16
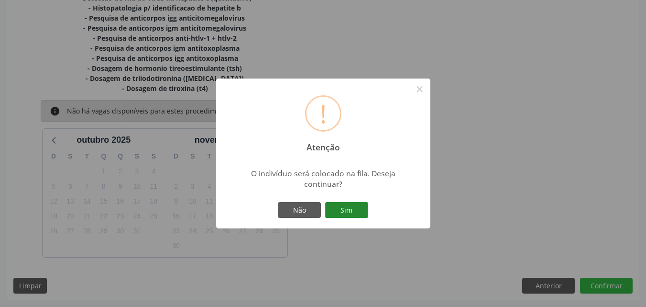
click at [347, 206] on button "Sim" at bounding box center [346, 210] width 43 height 16
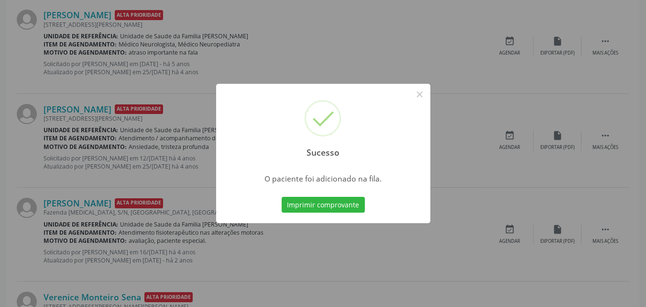
scroll to position [9, 0]
